Goal: Task Accomplishment & Management: Complete application form

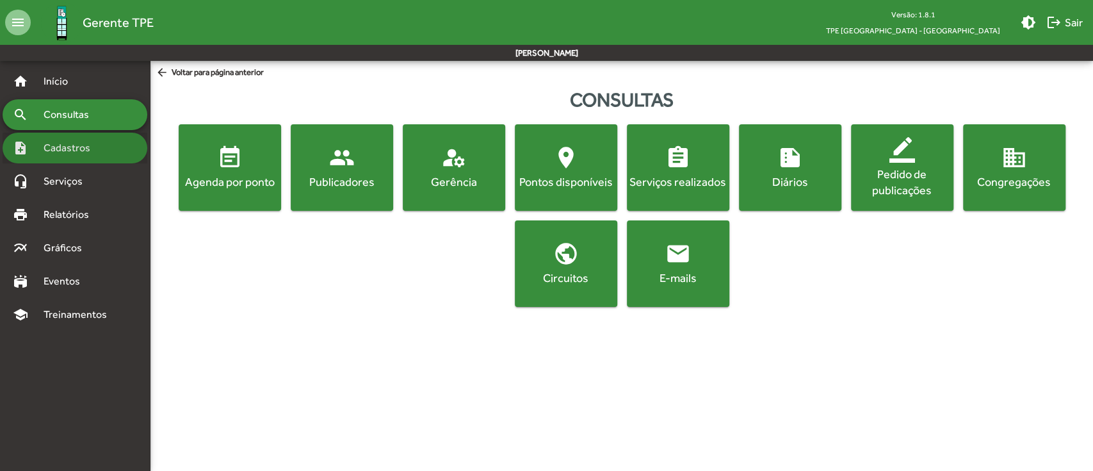
click at [89, 148] on span "Cadastros" at bounding box center [71, 147] width 71 height 15
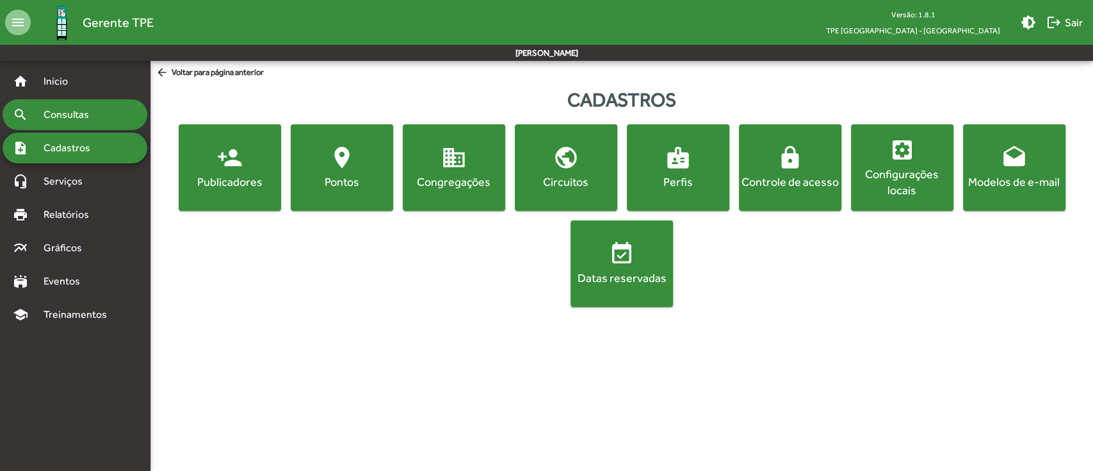
click at [75, 117] on span "Consultas" at bounding box center [71, 114] width 70 height 15
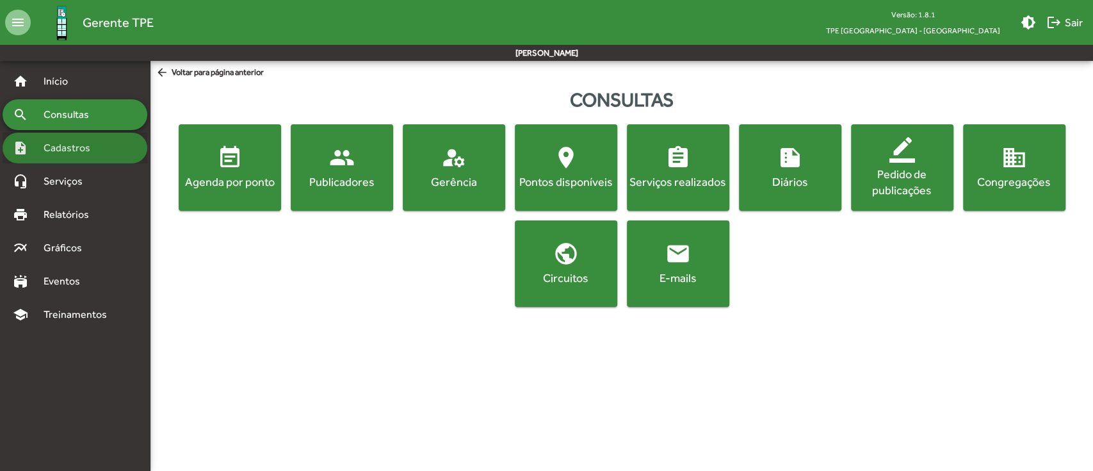
click at [77, 143] on span "Cadastros" at bounding box center [71, 147] width 71 height 15
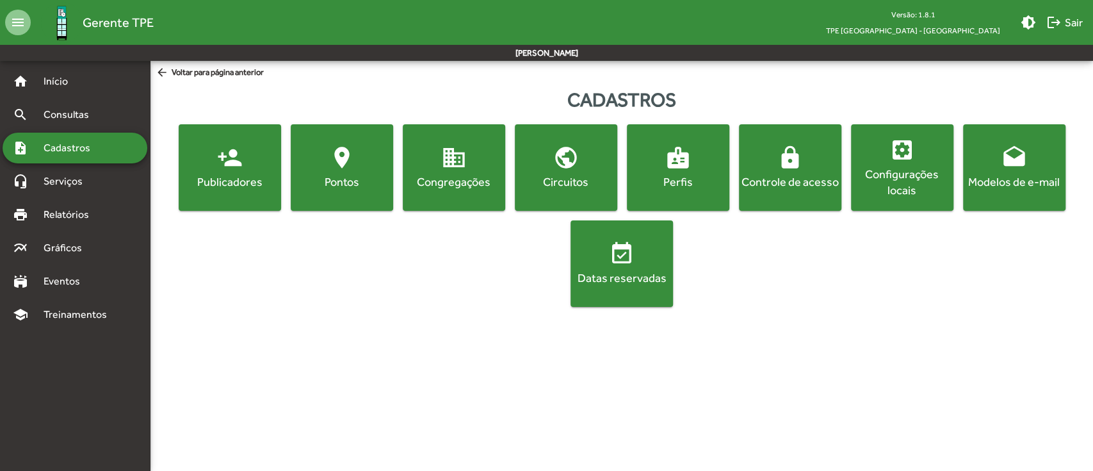
click at [244, 169] on span "person_add Publicadores" at bounding box center [229, 167] width 97 height 45
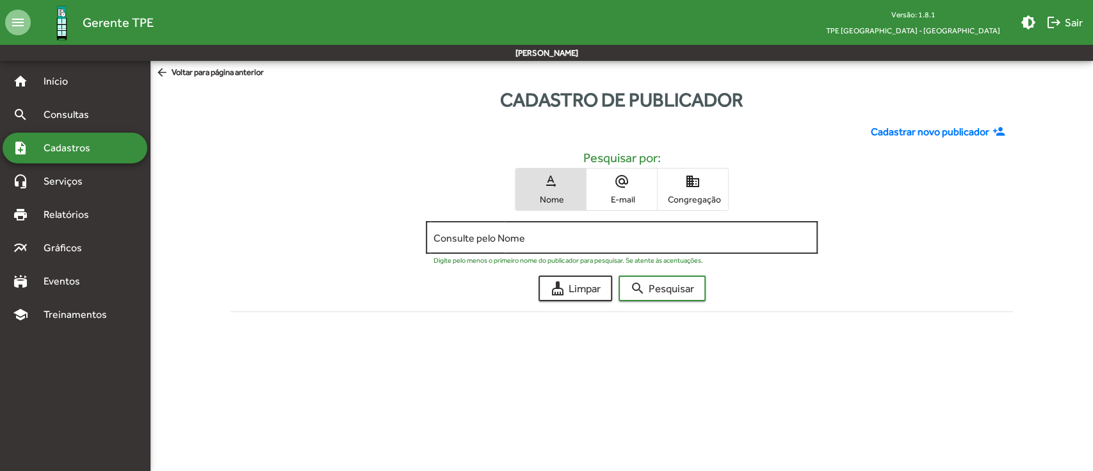
click at [511, 234] on input "Consulte pelo Nome" at bounding box center [622, 238] width 376 height 12
type input "********"
click at [619, 275] on button "search Pesquisar" at bounding box center [662, 288] width 87 height 26
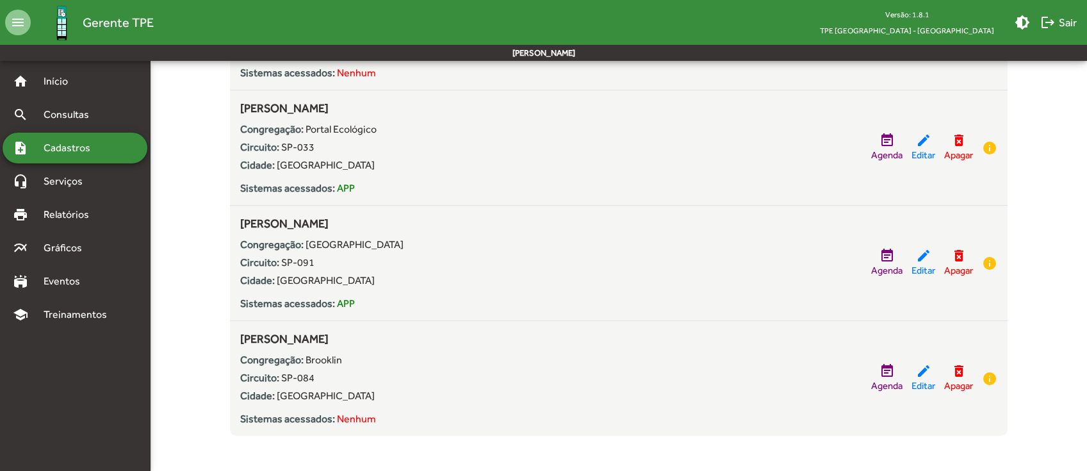
scroll to position [1158, 0]
